Goal: Task Accomplishment & Management: Manage account settings

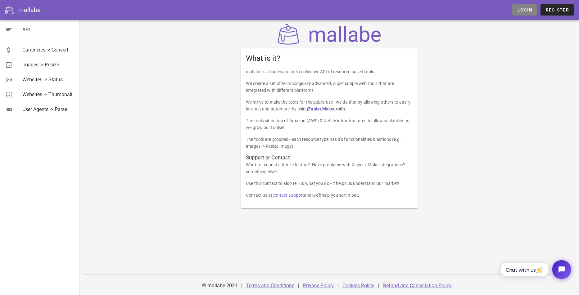
click at [528, 9] on span "Login" at bounding box center [524, 9] width 15 height 5
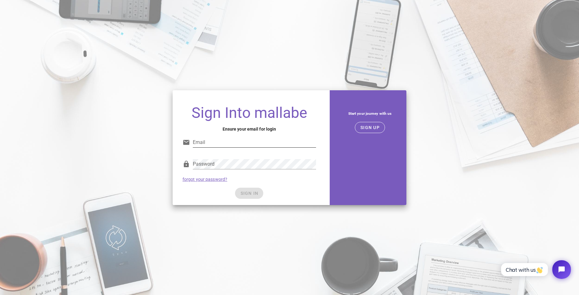
click at [227, 139] on input "Email" at bounding box center [254, 143] width 123 height 10
type input "sean@seangoerss.com"
click at [246, 191] on span "SIGN IN" at bounding box center [249, 193] width 18 height 5
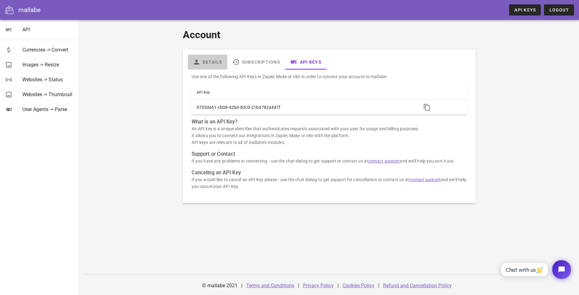
click at [209, 60] on link "Details" at bounding box center [207, 62] width 39 height 15
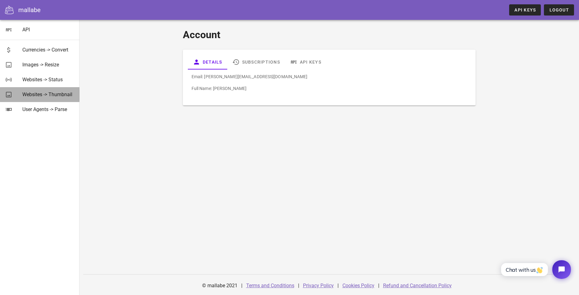
click at [57, 93] on div "Websites -> Thumbnail" at bounding box center [48, 95] width 52 height 6
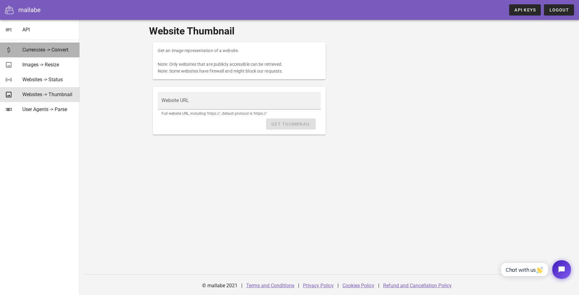
click at [40, 47] on div "Currencies -> Convert" at bounding box center [48, 50] width 52 height 6
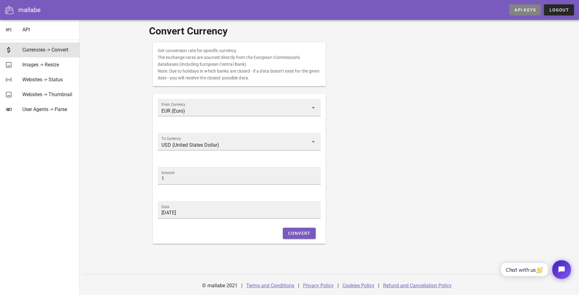
click at [521, 8] on span "API Keys" at bounding box center [525, 9] width 22 height 5
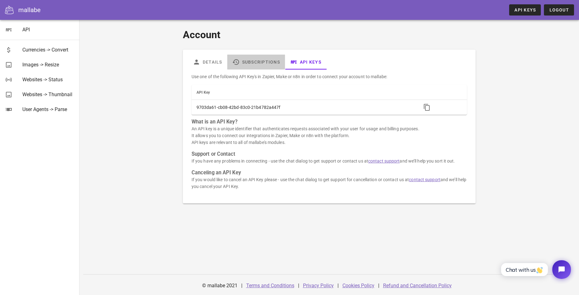
click at [250, 61] on link "Subscriptions" at bounding box center [256, 62] width 58 height 15
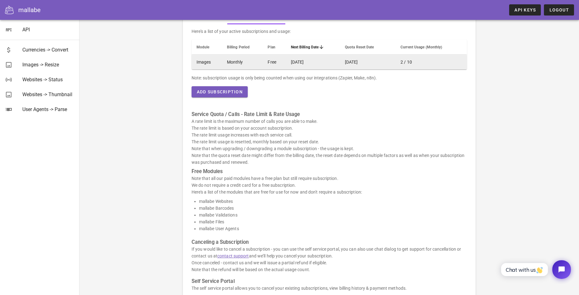
scroll to position [102, 0]
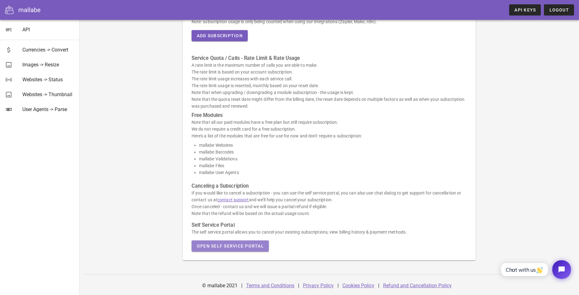
click at [256, 245] on span "Open Self Service Portal" at bounding box center [230, 246] width 67 height 5
